Goal: Find specific page/section: Find specific page/section

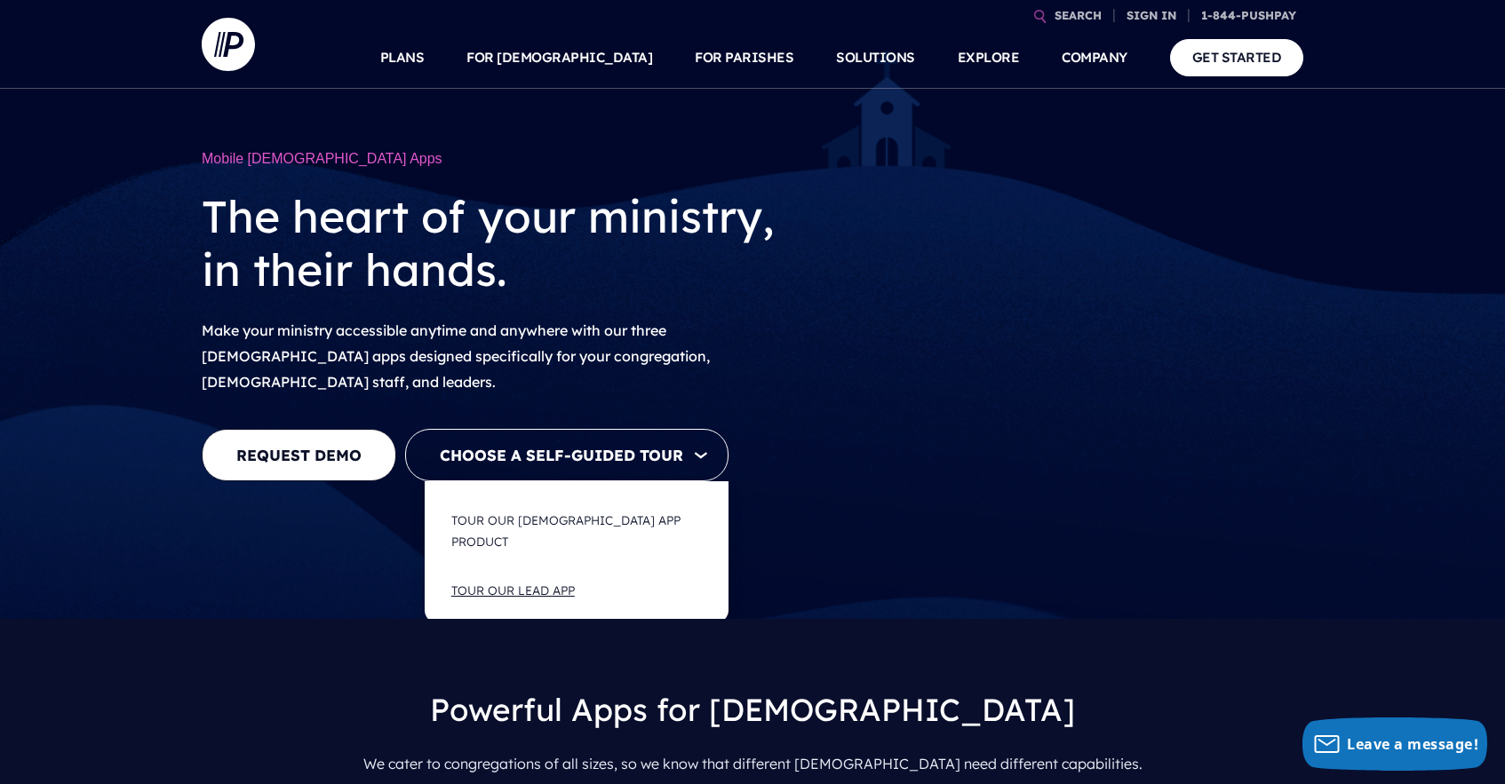
click at [531, 567] on button "Tour Our LEAD App" at bounding box center [576, 591] width 286 height 48
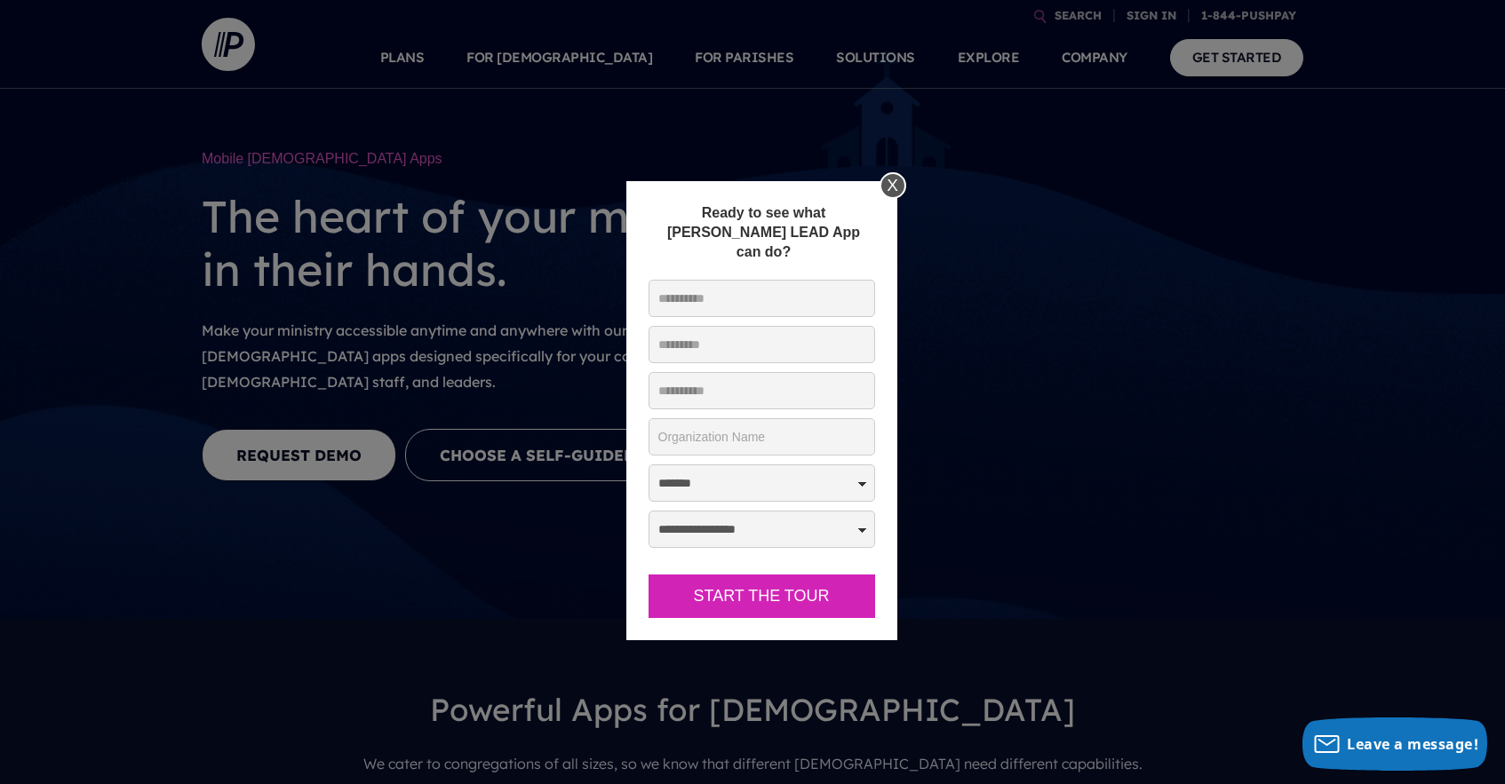
click at [894, 187] on div "X" at bounding box center [892, 185] width 27 height 27
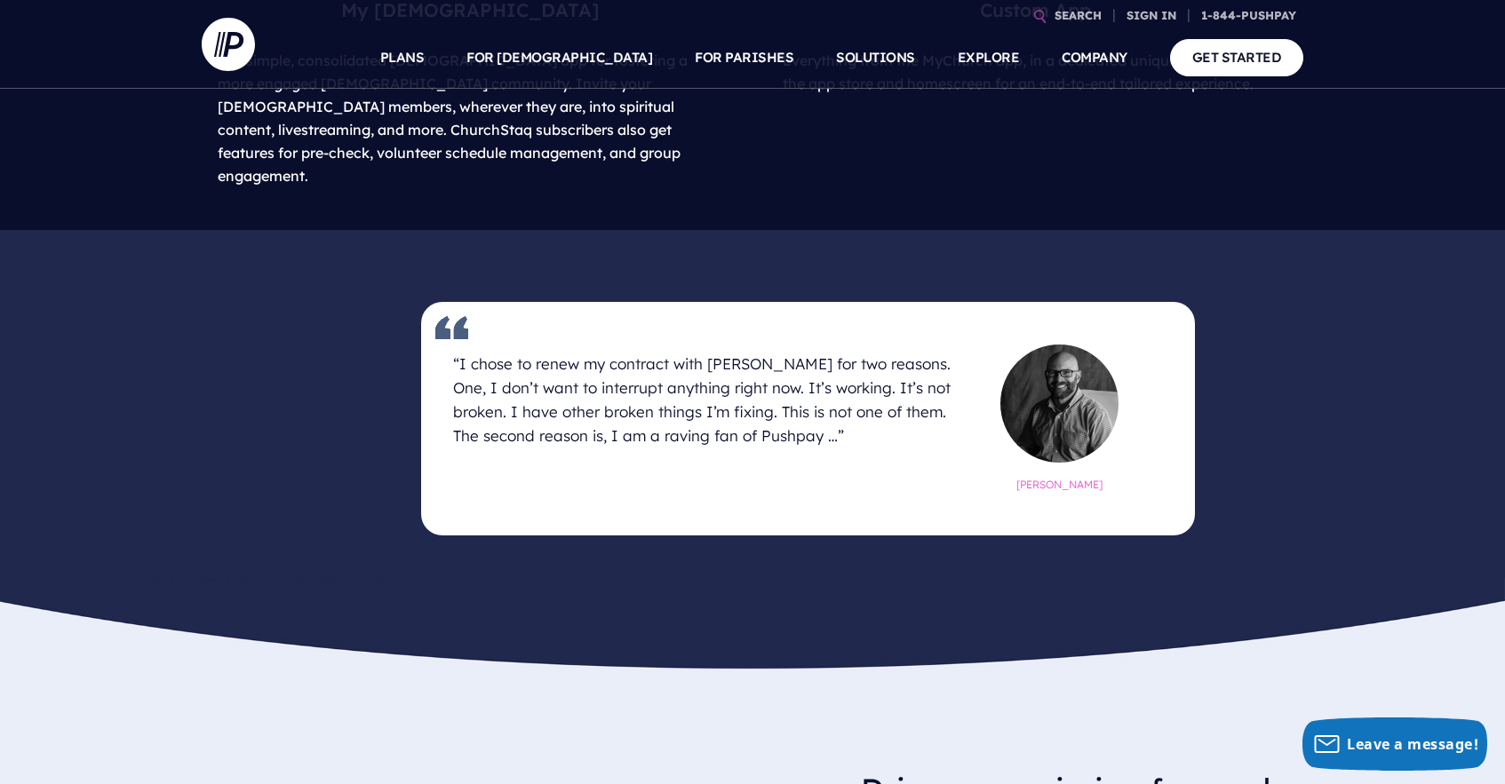
scroll to position [822, 0]
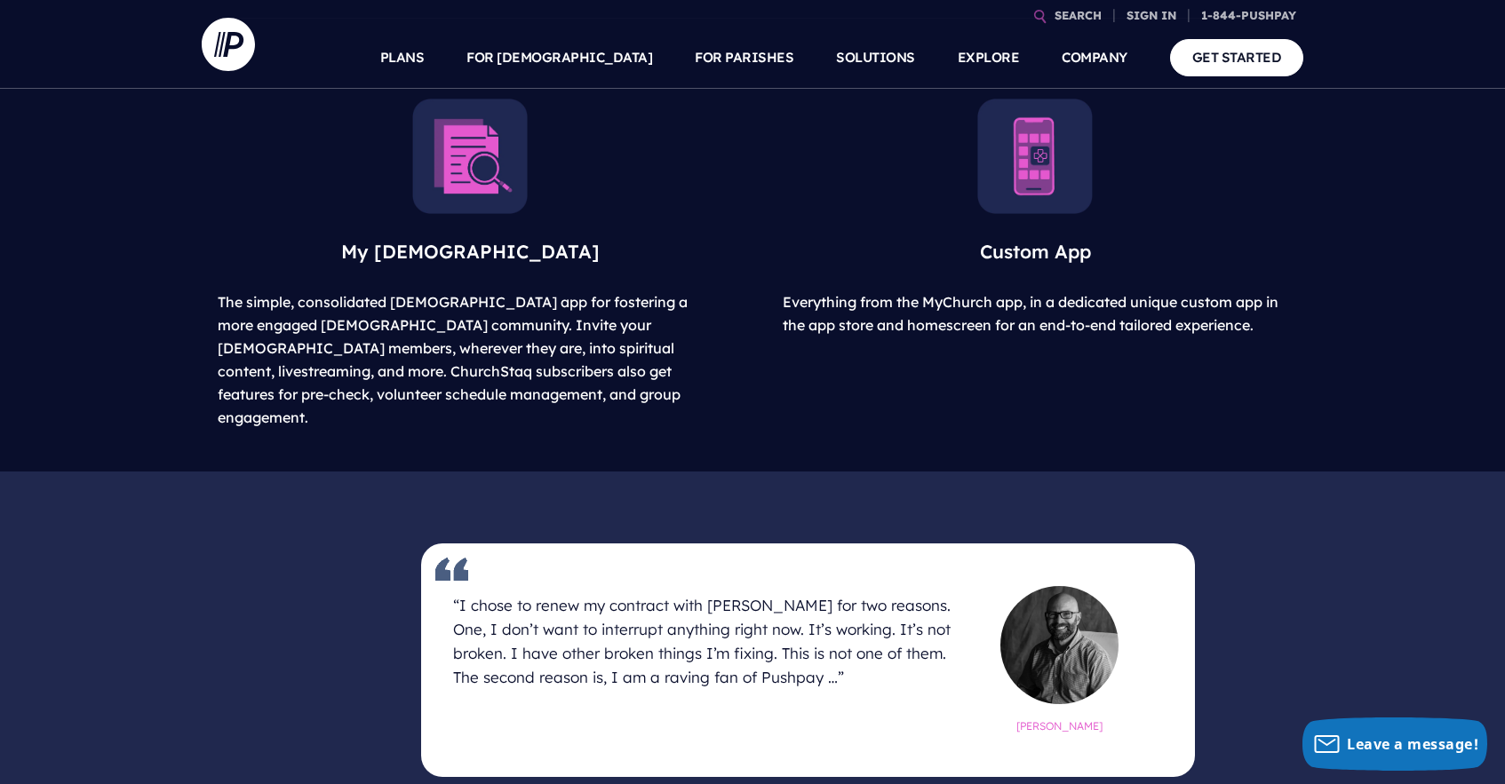
click at [1044, 166] on img at bounding box center [1034, 156] width 115 height 115
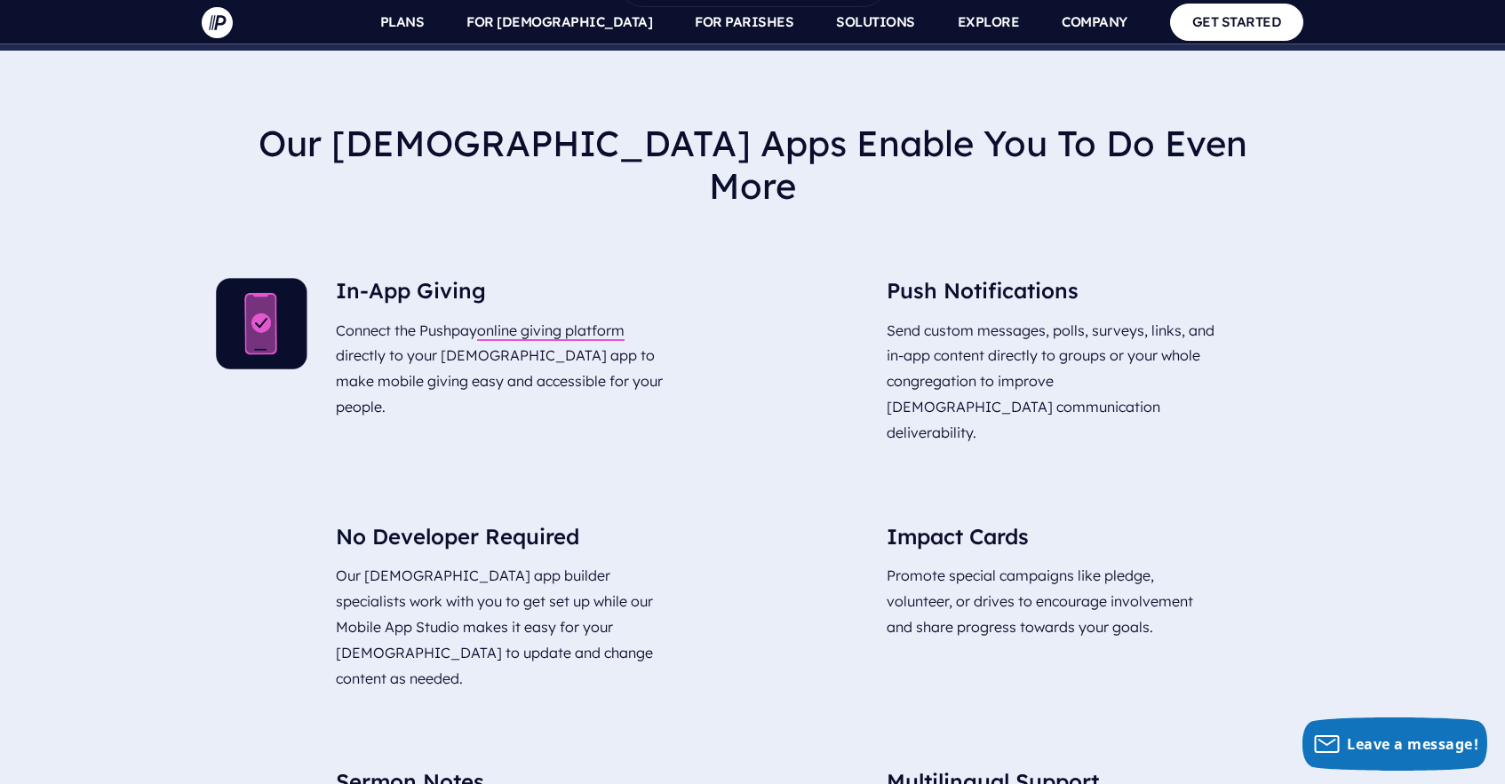
scroll to position [3511, 0]
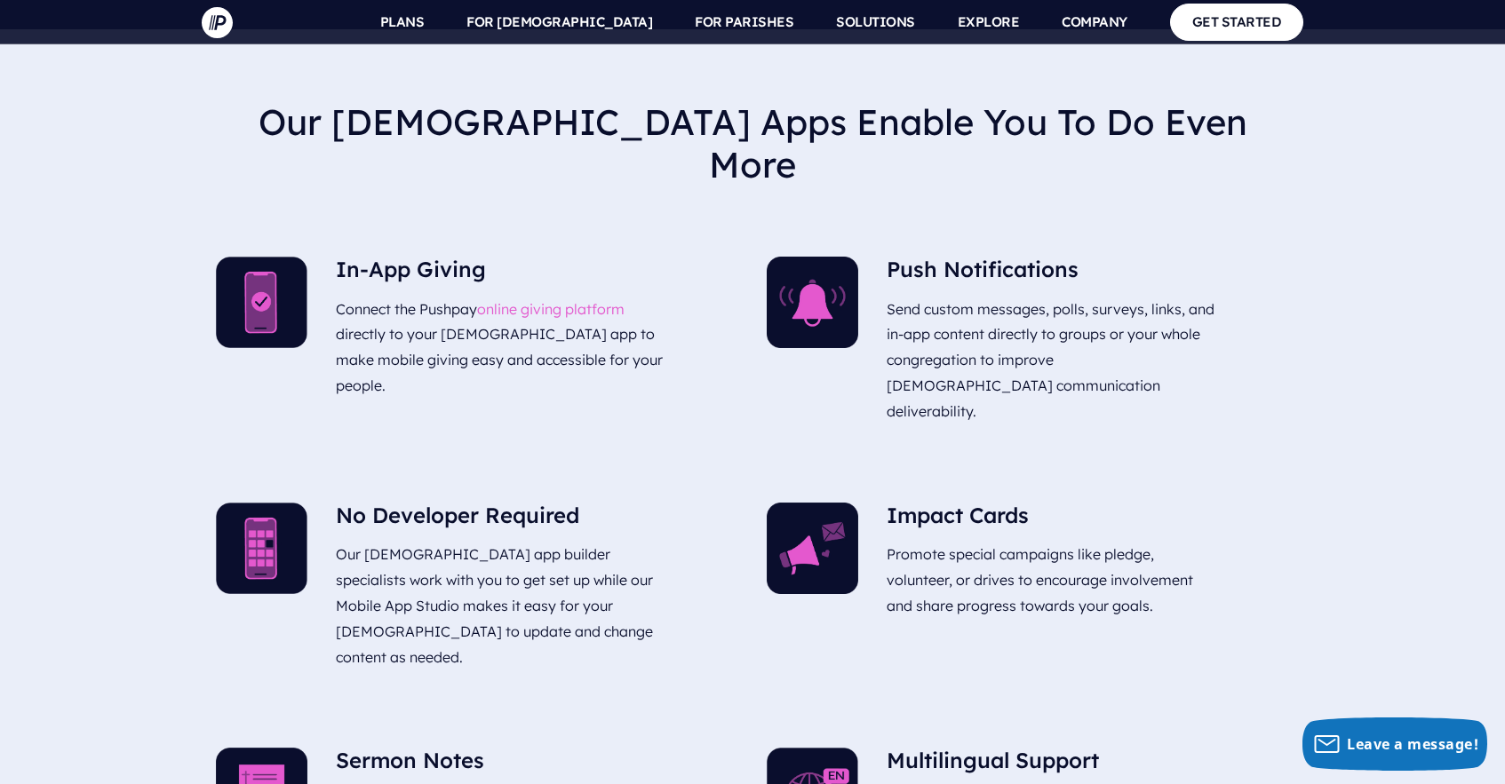
click at [544, 300] on link "online giving platform" at bounding box center [550, 309] width 147 height 18
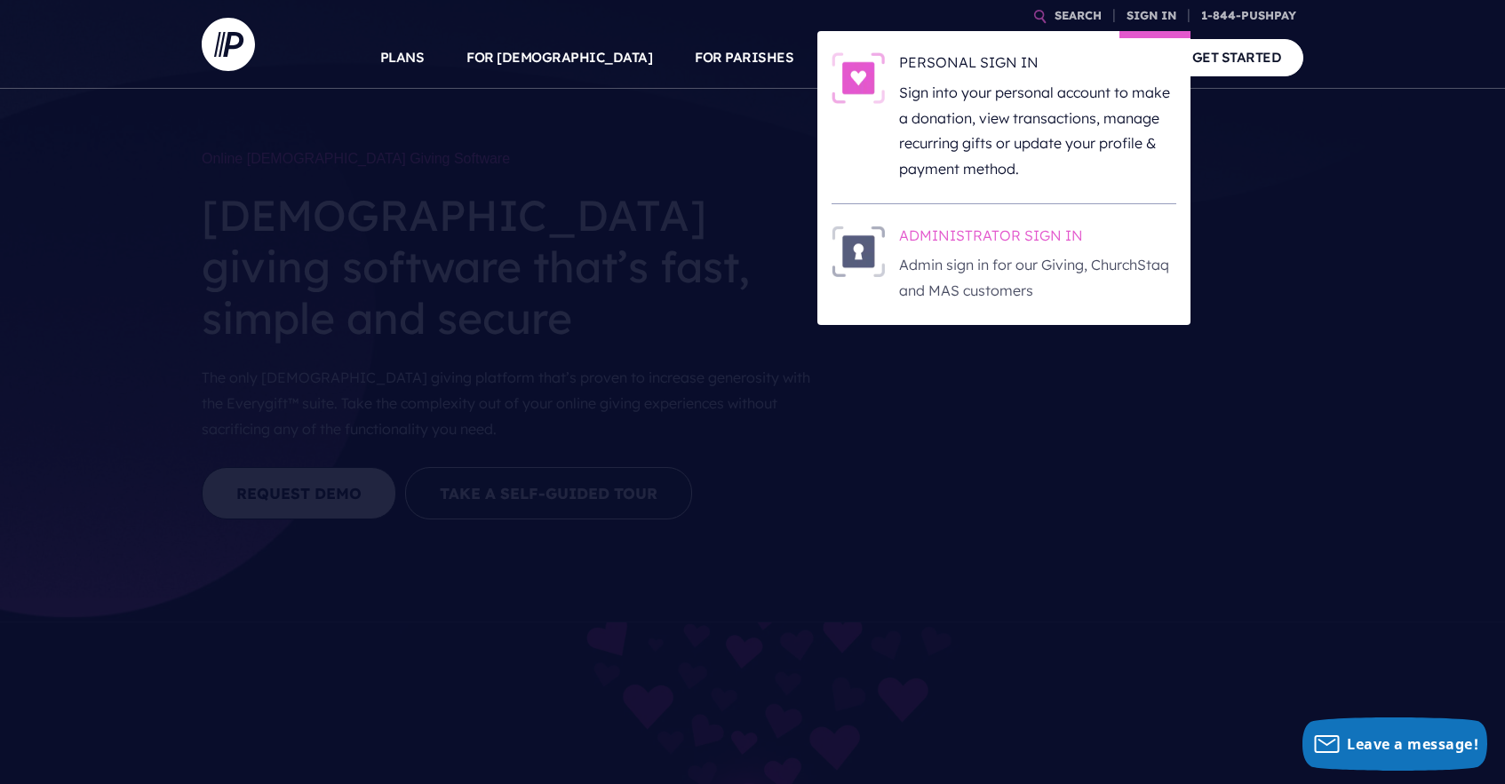
click at [973, 234] on h6 "ADMINISTRATOR SIGN IN" at bounding box center [1037, 239] width 277 height 27
